Goal: Information Seeking & Learning: Learn about a topic

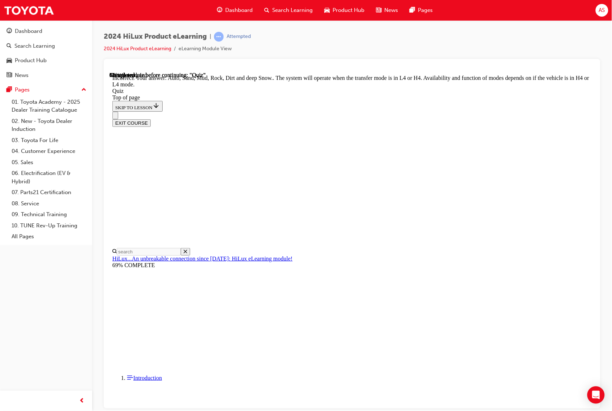
scroll to position [117, 0]
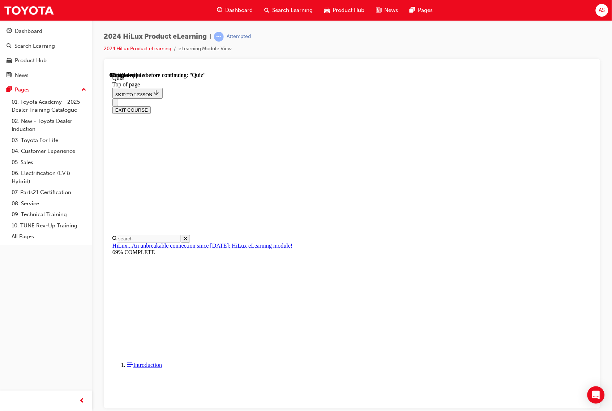
scroll to position [66, 0]
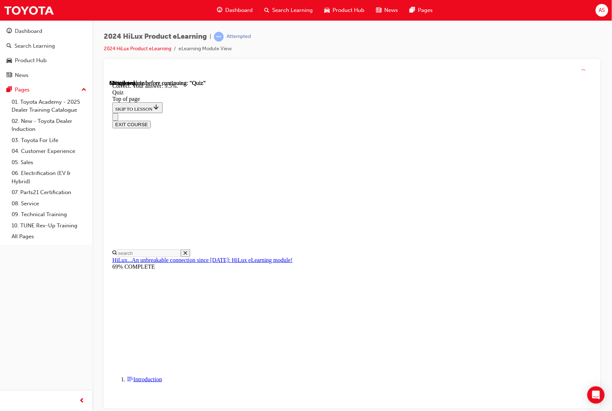
scroll to position [89, 0]
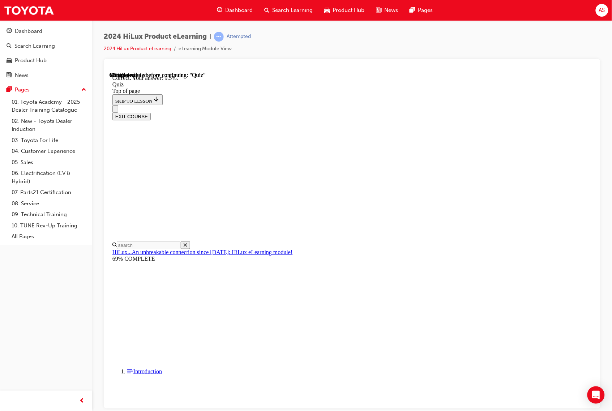
drag, startPoint x: 393, startPoint y: 373, endPoint x: 408, endPoint y: 380, distance: 17.0
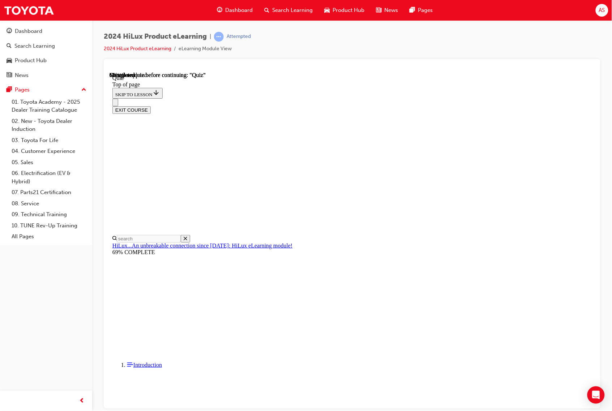
scroll to position [109, 0]
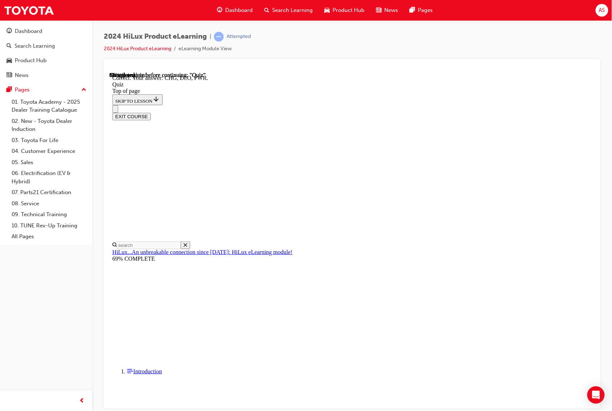
scroll to position [146, 0]
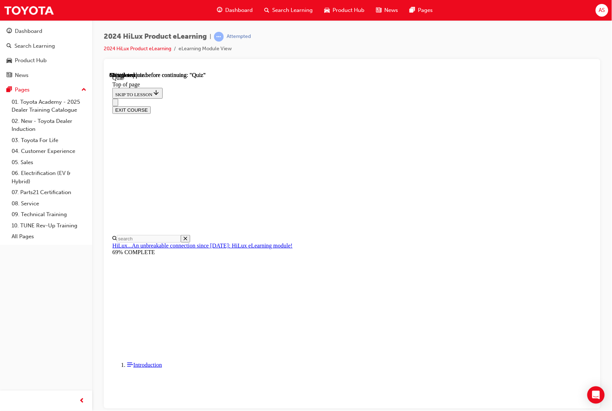
scroll to position [41, 0]
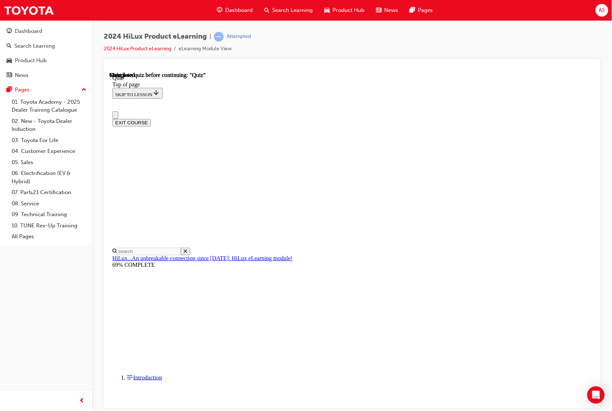
scroll to position [55, 0]
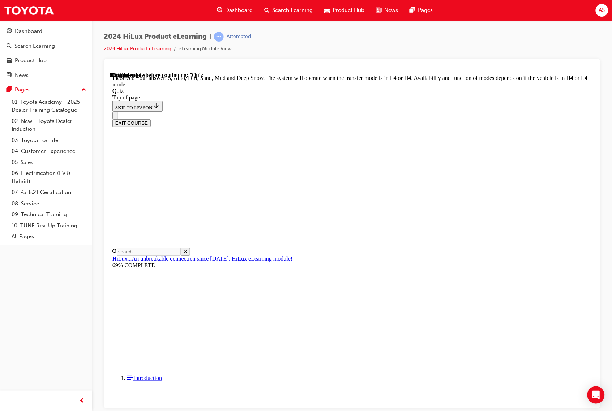
scroll to position [117, 0]
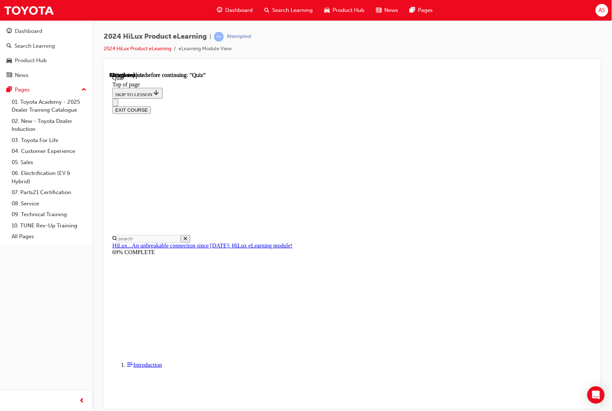
scroll to position [66, 0]
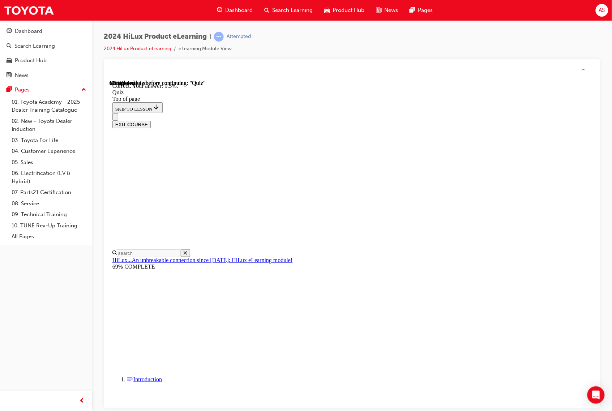
scroll to position [89, 0]
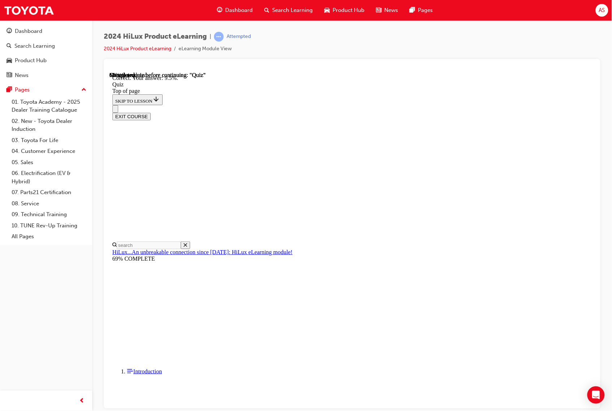
drag, startPoint x: 378, startPoint y: 382, endPoint x: 390, endPoint y: 381, distance: 12.0
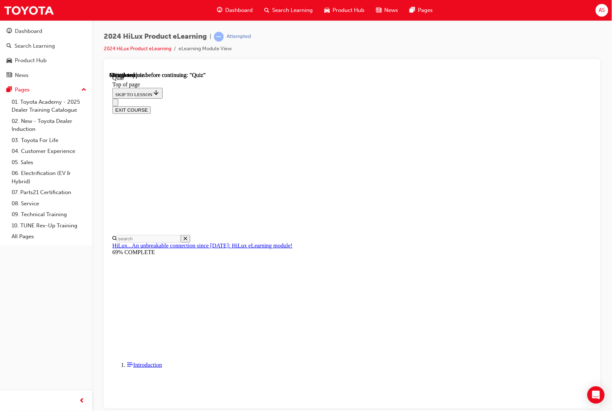
scroll to position [81, 0]
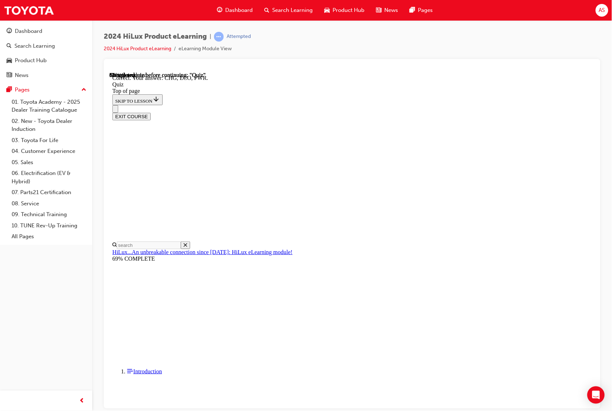
scroll to position [146, 0]
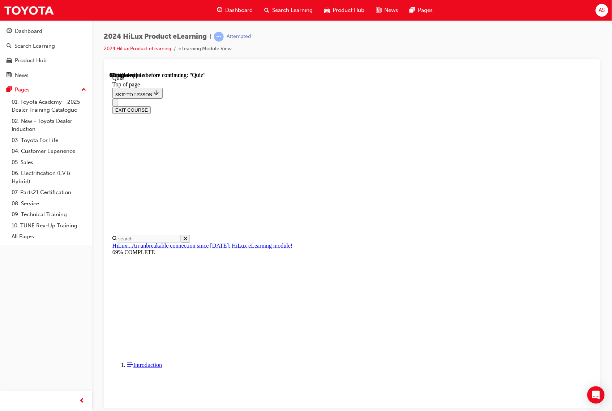
scroll to position [41, 0]
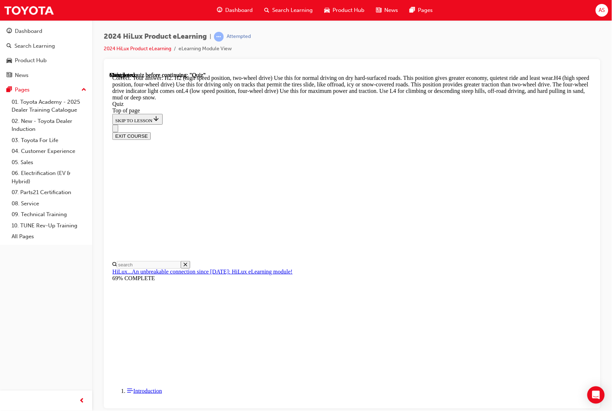
scroll to position [177, 0]
drag, startPoint x: 412, startPoint y: 380, endPoint x: 412, endPoint y: 386, distance: 6.5
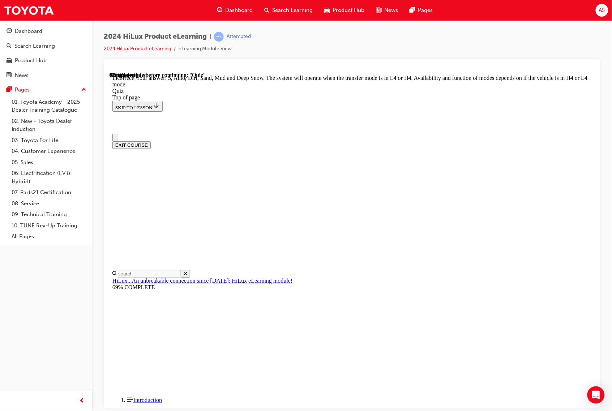
scroll to position [0, 0]
drag, startPoint x: 331, startPoint y: 282, endPoint x: 326, endPoint y: 283, distance: 5.6
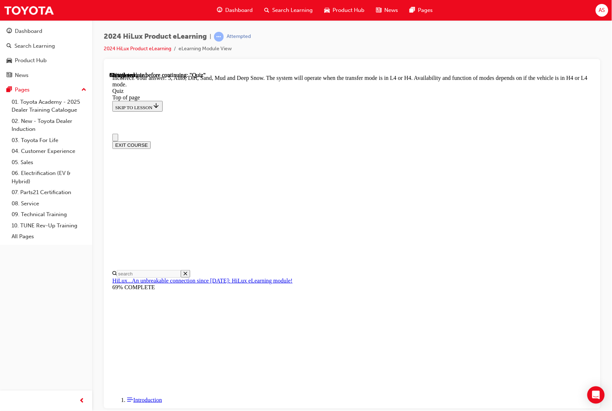
drag, startPoint x: 330, startPoint y: 295, endPoint x: 337, endPoint y: 314, distance: 20.1
drag, startPoint x: 337, startPoint y: 314, endPoint x: 339, endPoint y: 333, distance: 19.2
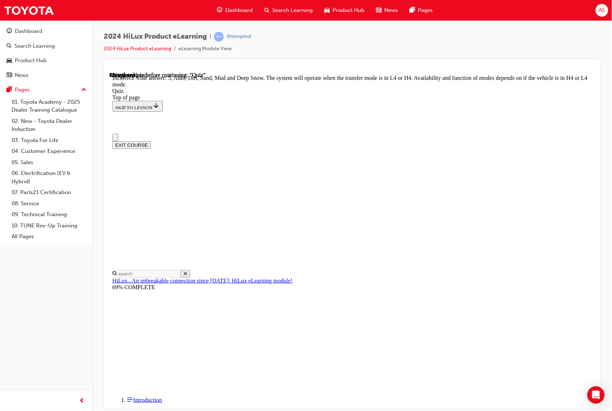
drag, startPoint x: 344, startPoint y: 349, endPoint x: 350, endPoint y: 363, distance: 14.9
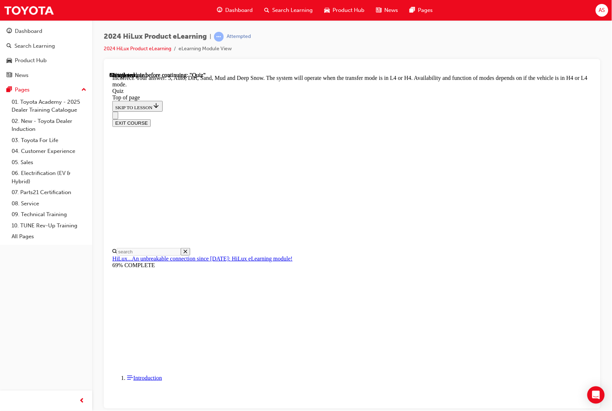
scroll to position [117, 0]
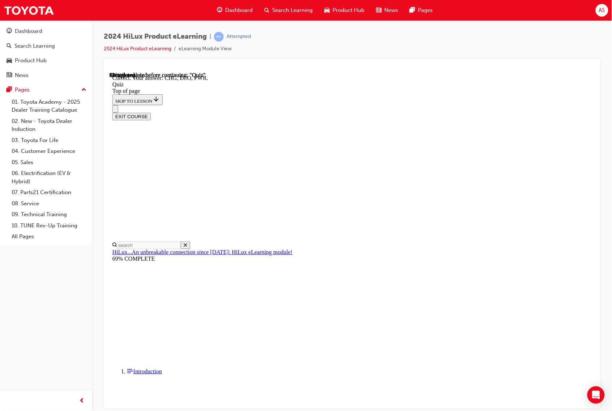
scroll to position [146, 0]
drag, startPoint x: 411, startPoint y: 382, endPoint x: 412, endPoint y: 389, distance: 7.1
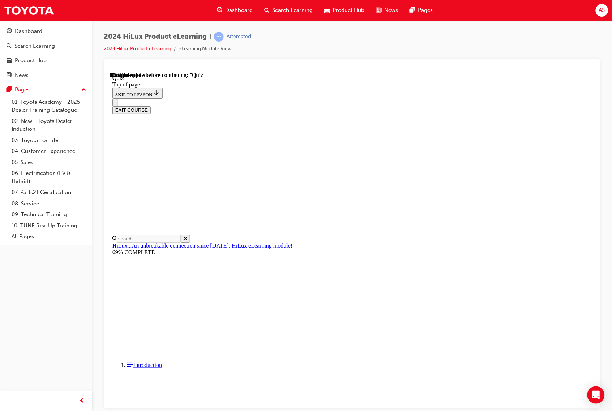
scroll to position [41, 0]
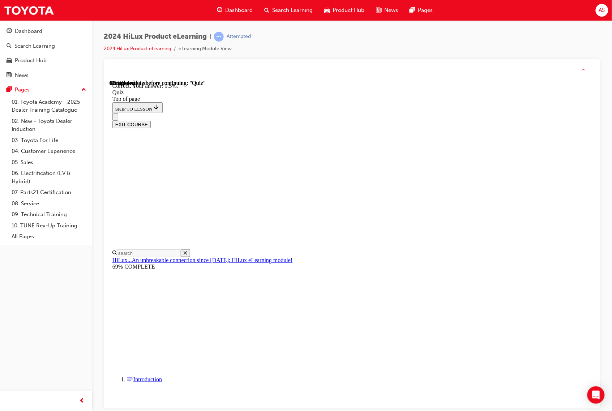
scroll to position [89, 0]
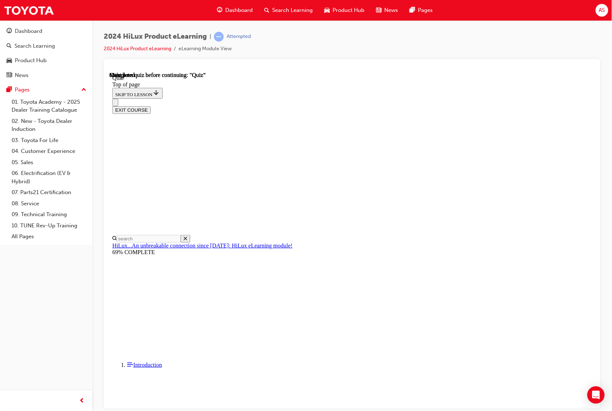
scroll to position [55, 0]
drag, startPoint x: 344, startPoint y: 308, endPoint x: 347, endPoint y: 312, distance: 5.4
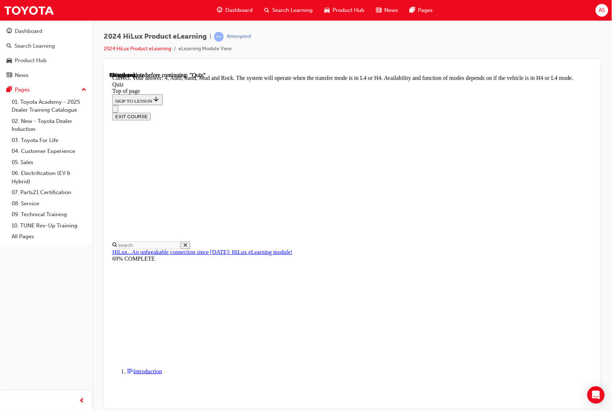
scroll to position [117, 0]
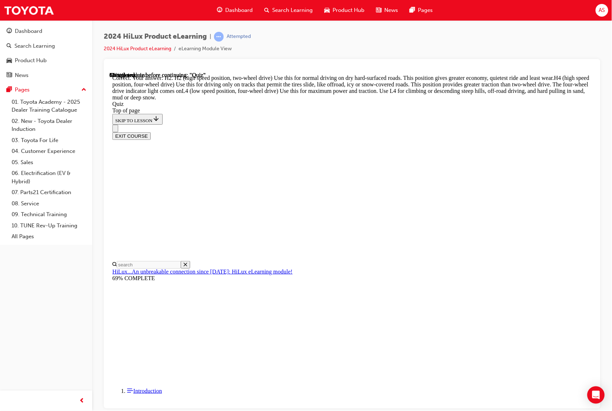
scroll to position [177, 0]
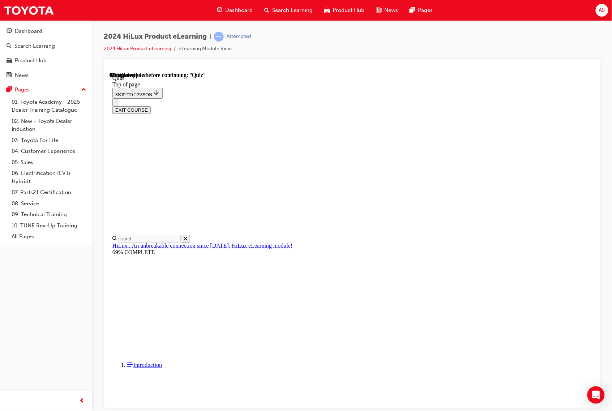
scroll to position [22, 0]
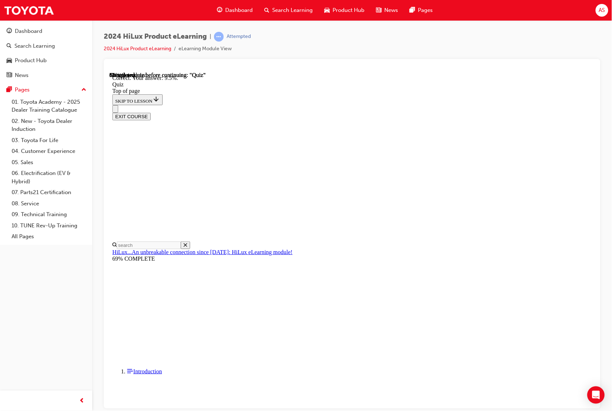
scroll to position [89, 0]
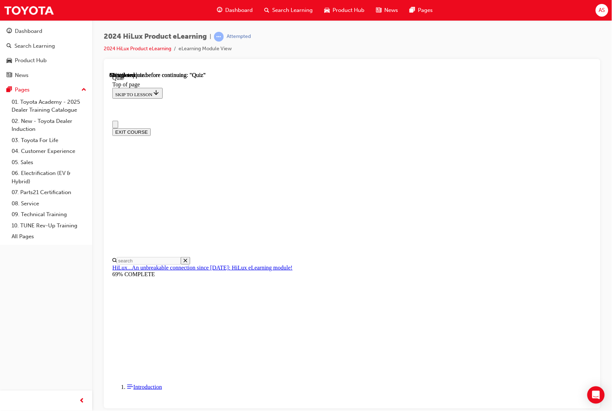
scroll to position [0, 0]
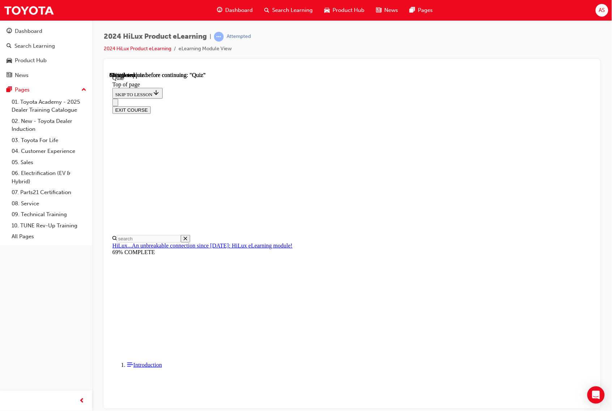
drag, startPoint x: 396, startPoint y: 388, endPoint x: 405, endPoint y: 389, distance: 8.7
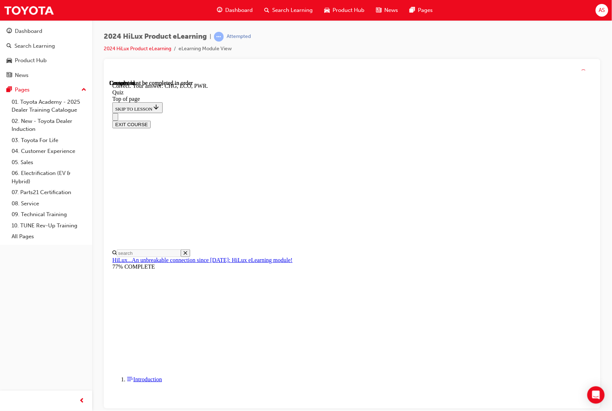
scroll to position [146, 0]
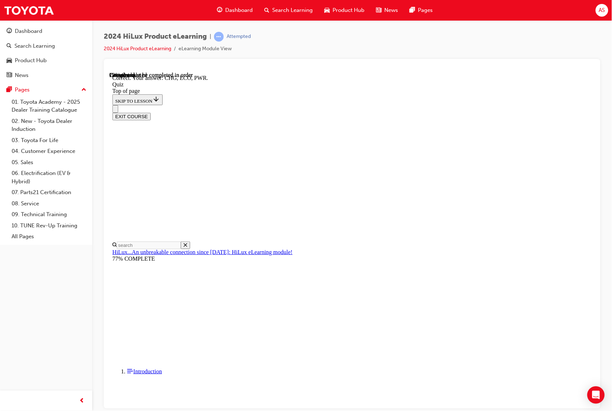
scroll to position [146, 0]
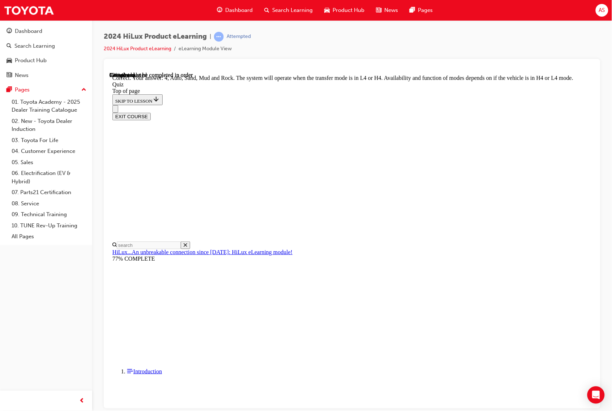
scroll to position [117, 0]
drag, startPoint x: 385, startPoint y: 380, endPoint x: 402, endPoint y: 378, distance: 17.1
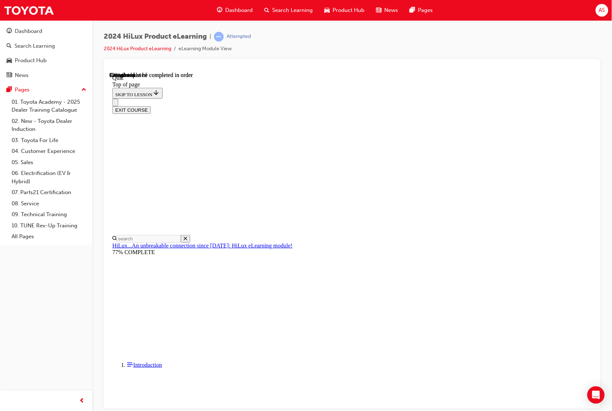
scroll to position [41, 0]
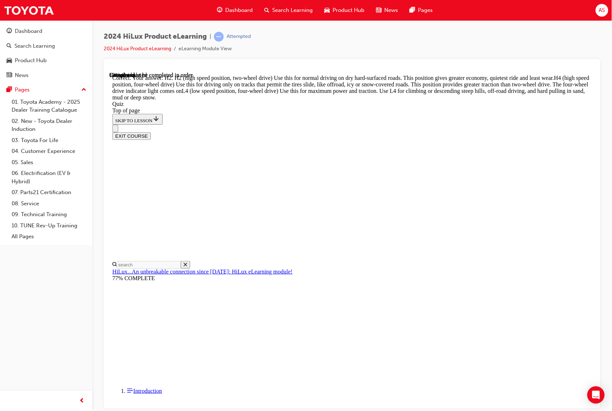
scroll to position [177, 0]
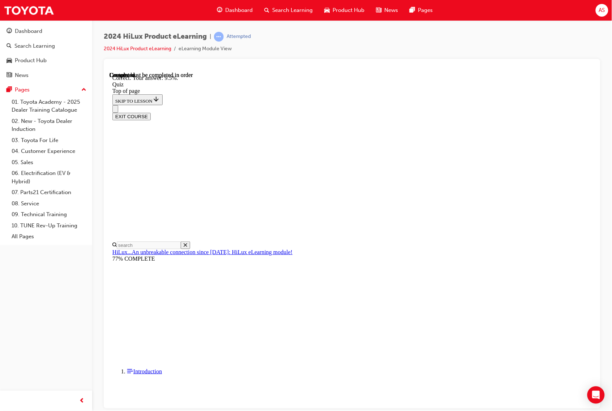
scroll to position [89, 0]
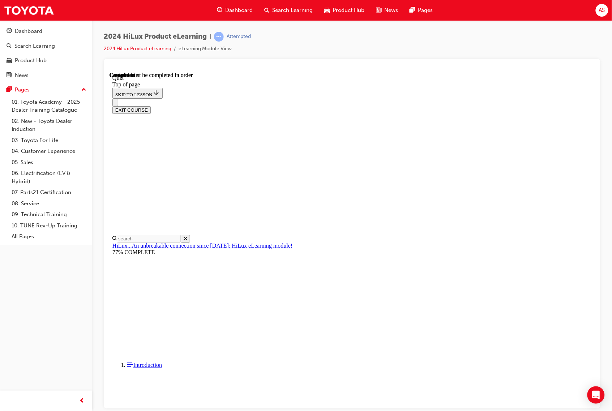
scroll to position [55, 0]
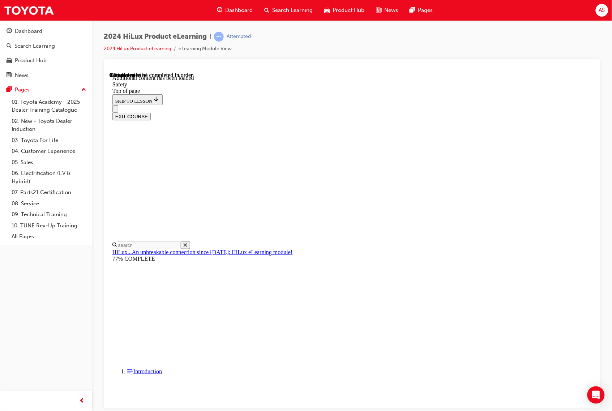
scroll to position [301, 0]
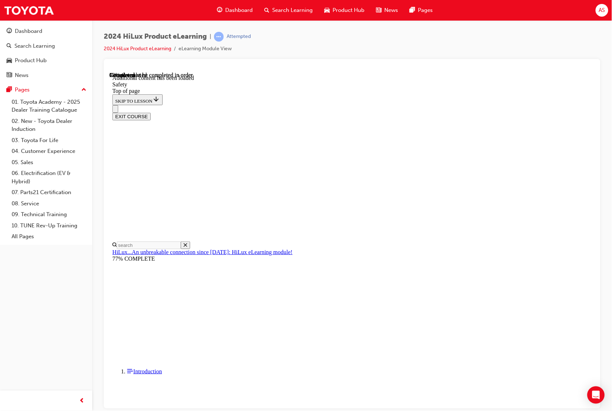
drag, startPoint x: 497, startPoint y: 209, endPoint x: 512, endPoint y: 200, distance: 17.4
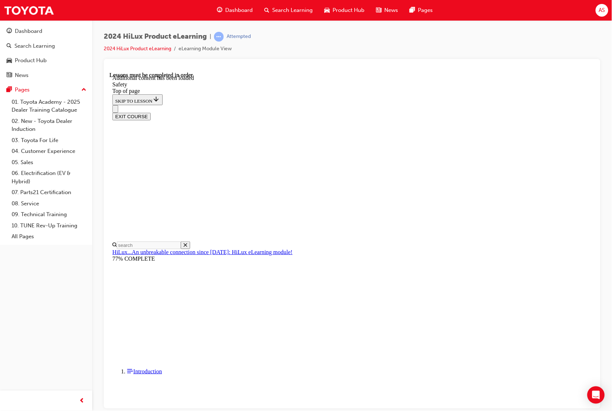
drag, startPoint x: 279, startPoint y: 181, endPoint x: 283, endPoint y: 206, distance: 25.3
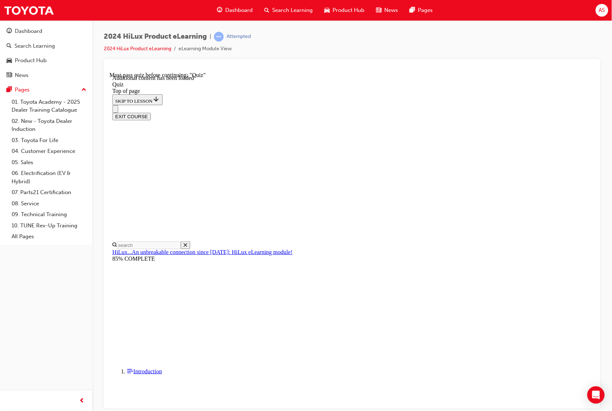
drag, startPoint x: 343, startPoint y: 228, endPoint x: 351, endPoint y: 248, distance: 21.2
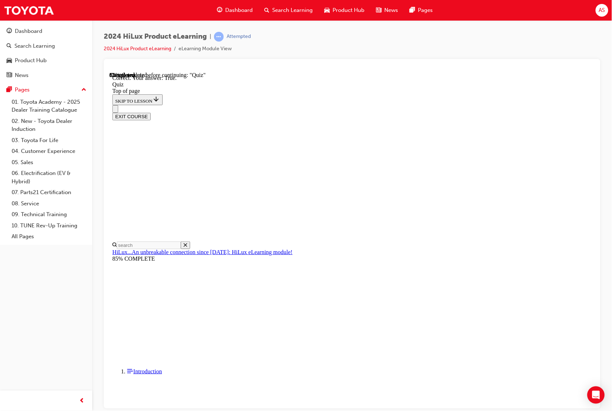
drag, startPoint x: 302, startPoint y: 275, endPoint x: 372, endPoint y: 308, distance: 77.1
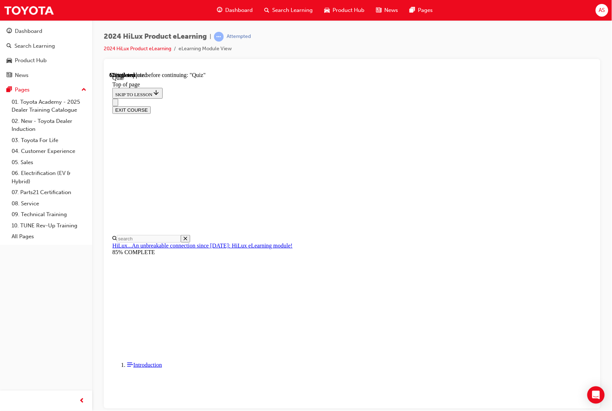
scroll to position [22, 0]
drag, startPoint x: 406, startPoint y: 334, endPoint x: 419, endPoint y: 347, distance: 18.4
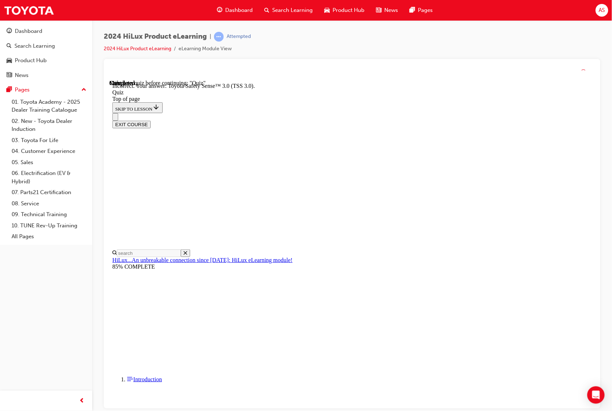
scroll to position [35, 0]
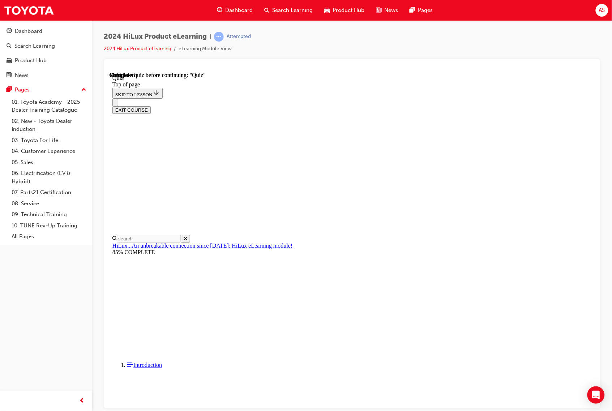
scroll to position [55, 0]
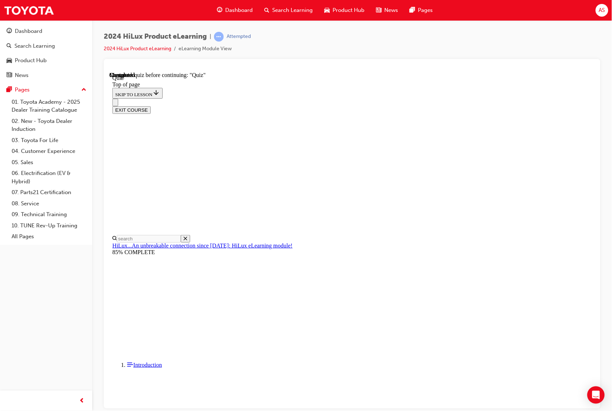
drag, startPoint x: 317, startPoint y: 229, endPoint x: 348, endPoint y: 262, distance: 45.3
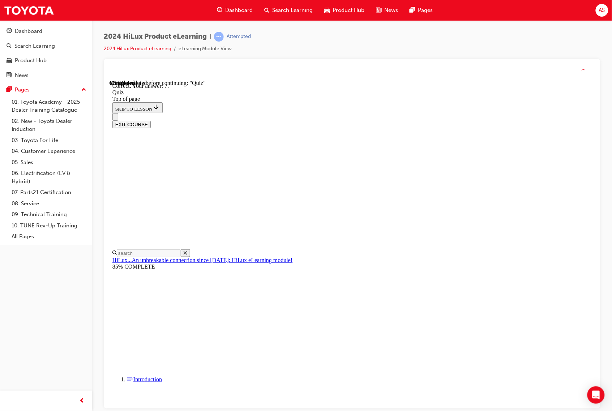
scroll to position [35, 0]
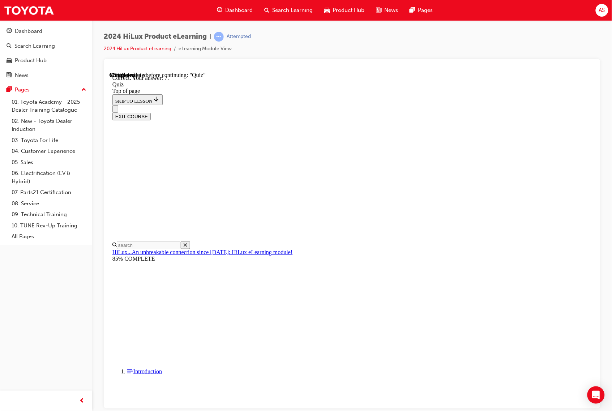
drag, startPoint x: 407, startPoint y: 387, endPoint x: 418, endPoint y: 387, distance: 10.9
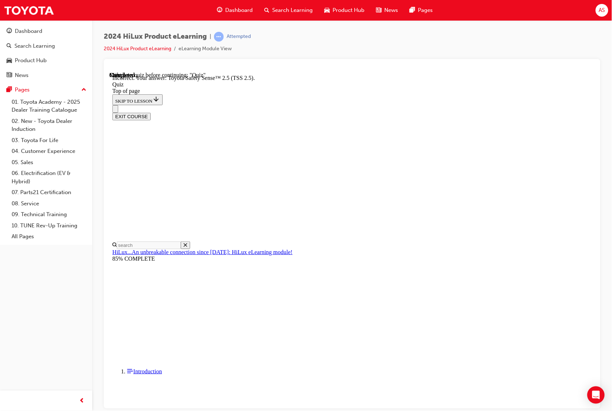
scroll to position [35, 0]
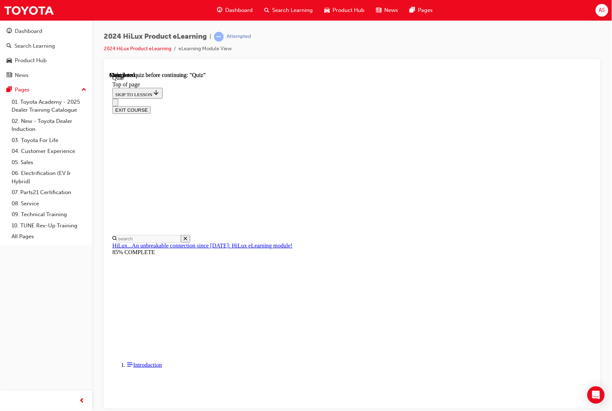
scroll to position [55, 0]
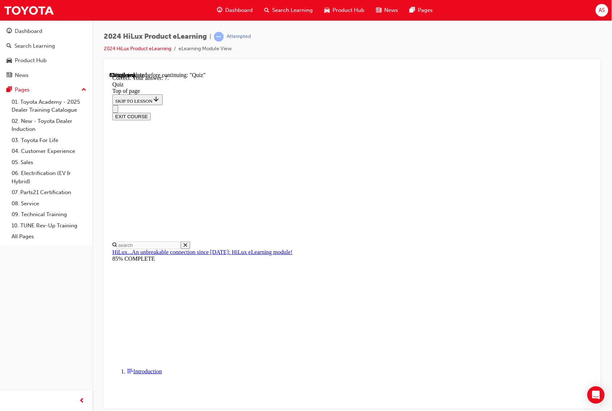
scroll to position [35, 0]
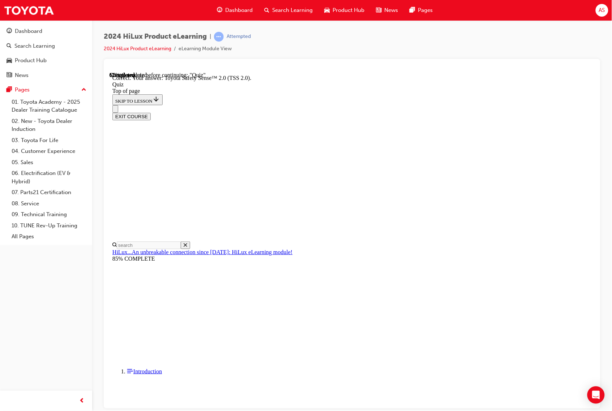
drag, startPoint x: 393, startPoint y: 380, endPoint x: 403, endPoint y: 384, distance: 11.1
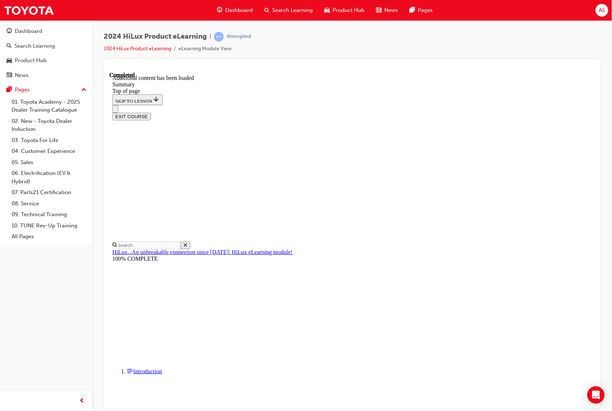
scroll to position [637, 0]
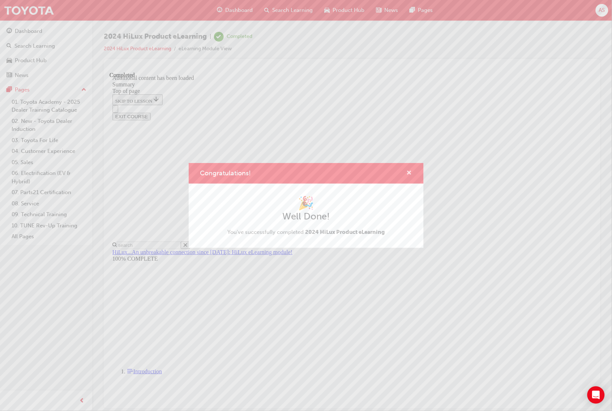
click at [408, 171] on span "cross-icon" at bounding box center [409, 173] width 5 height 7
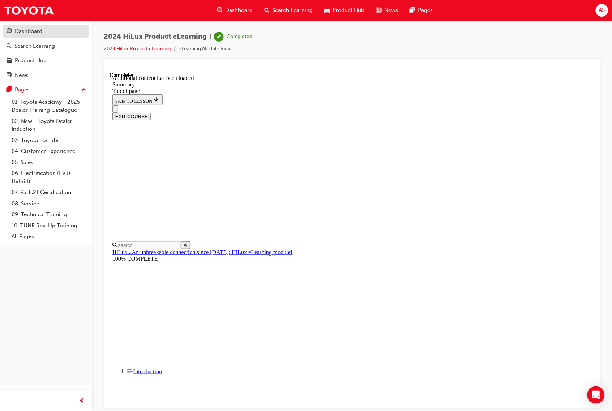
click at [31, 32] on div "Dashboard" at bounding box center [28, 31] width 27 height 8
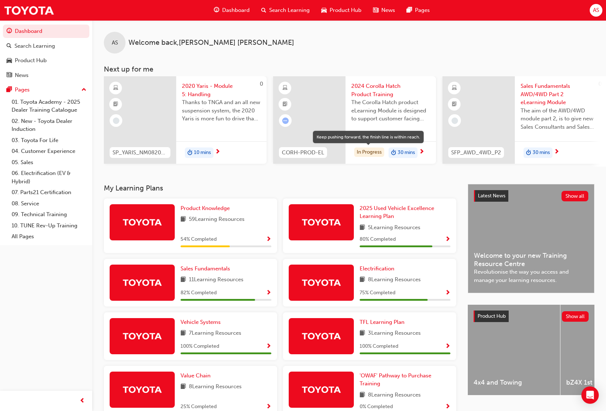
click at [367, 149] on div "In Progress" at bounding box center [369, 152] width 30 height 10
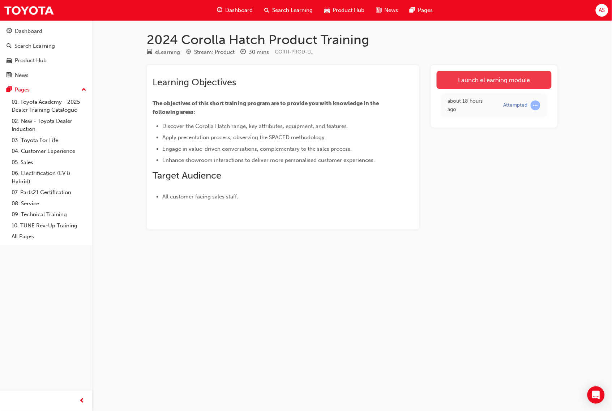
click at [473, 83] on link "Launch eLearning module" at bounding box center [494, 80] width 115 height 18
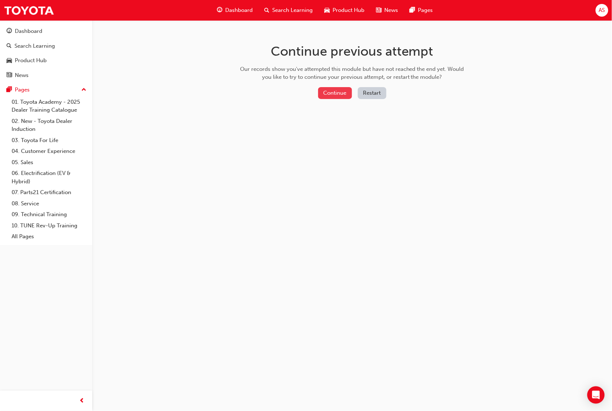
click at [336, 95] on button "Continue" at bounding box center [335, 93] width 34 height 12
